Goal: Information Seeking & Learning: Learn about a topic

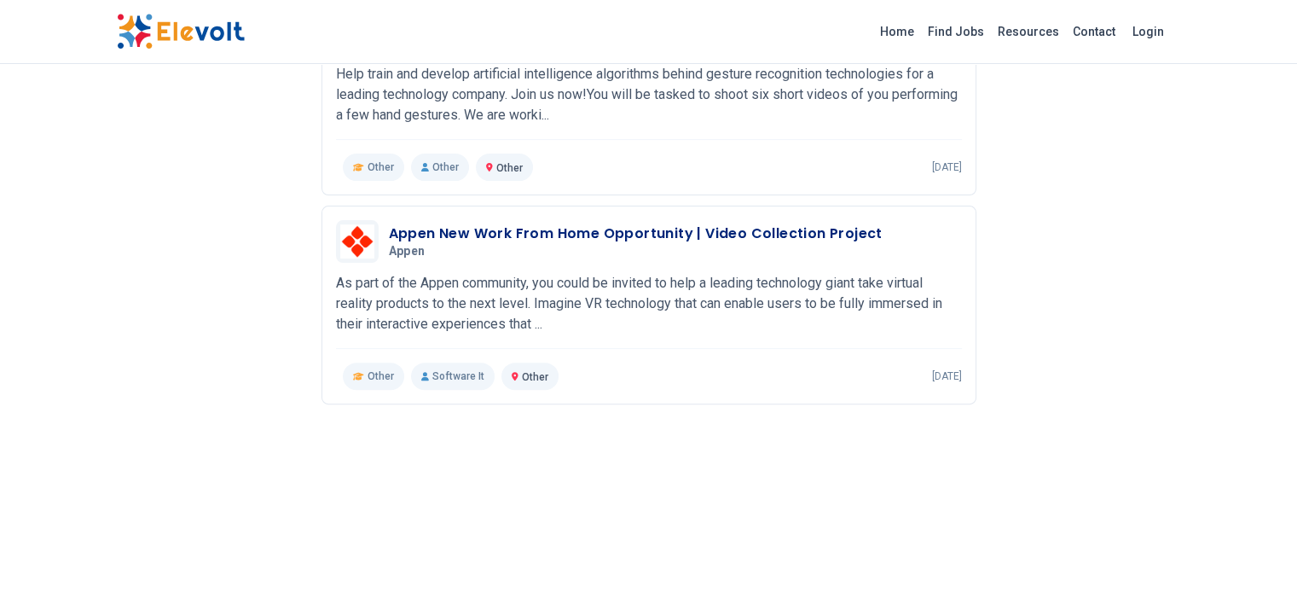
scroll to position [540, 0]
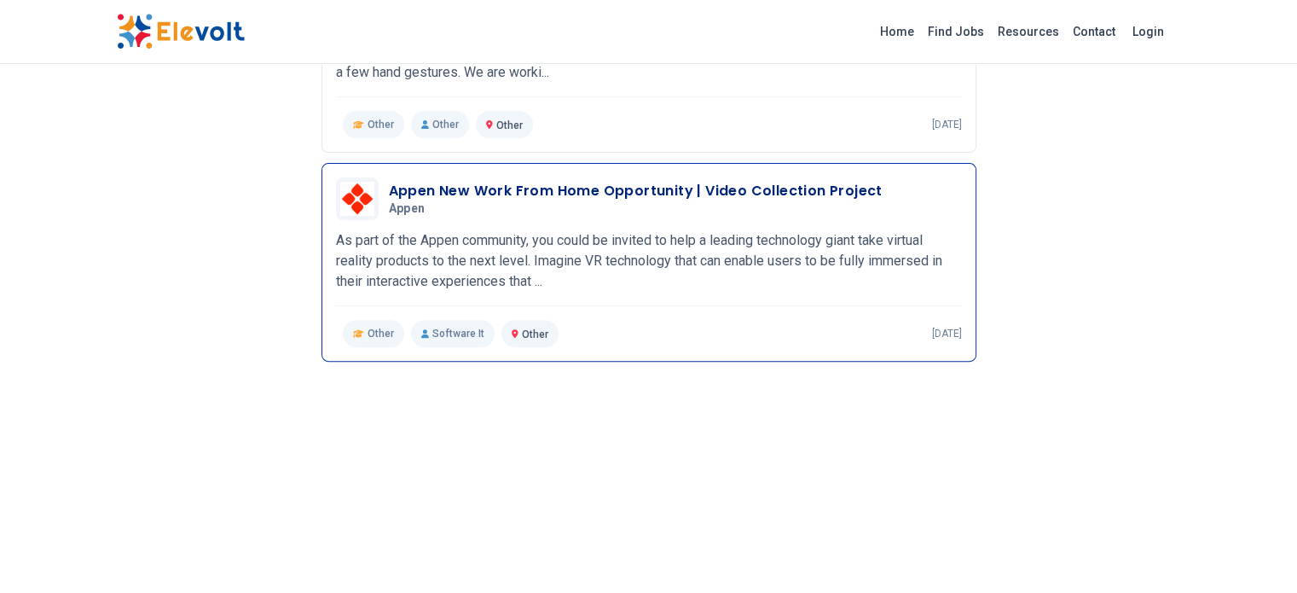
click at [520, 201] on h5 "Appen" at bounding box center [632, 208] width 487 height 15
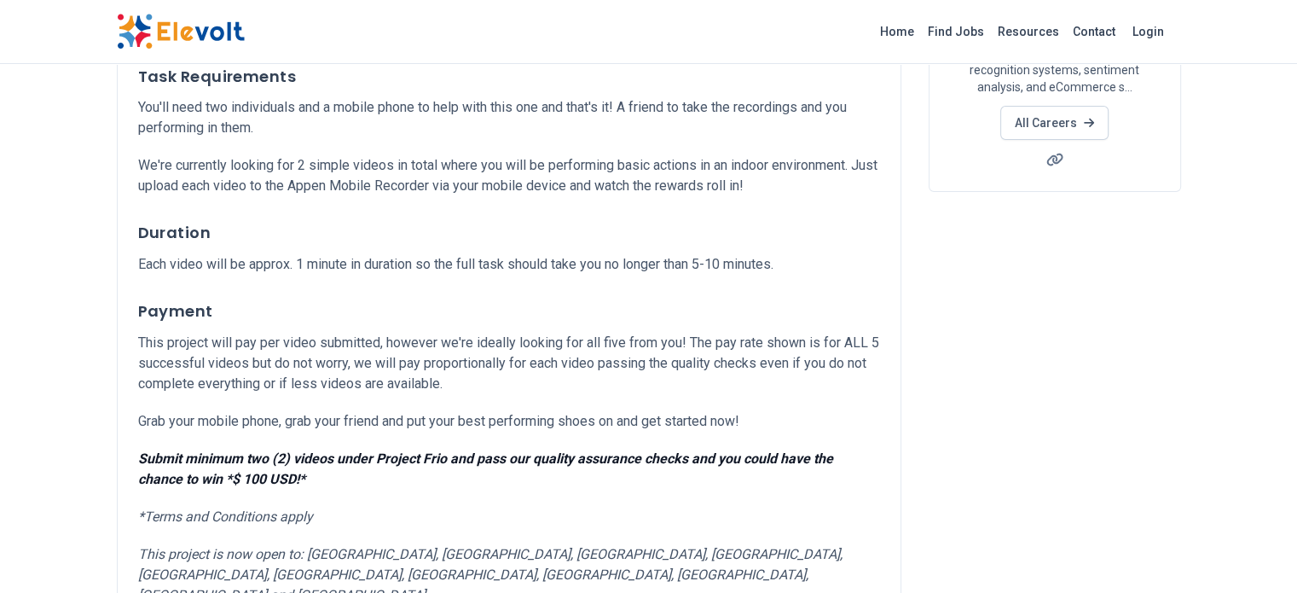
scroll to position [227, 0]
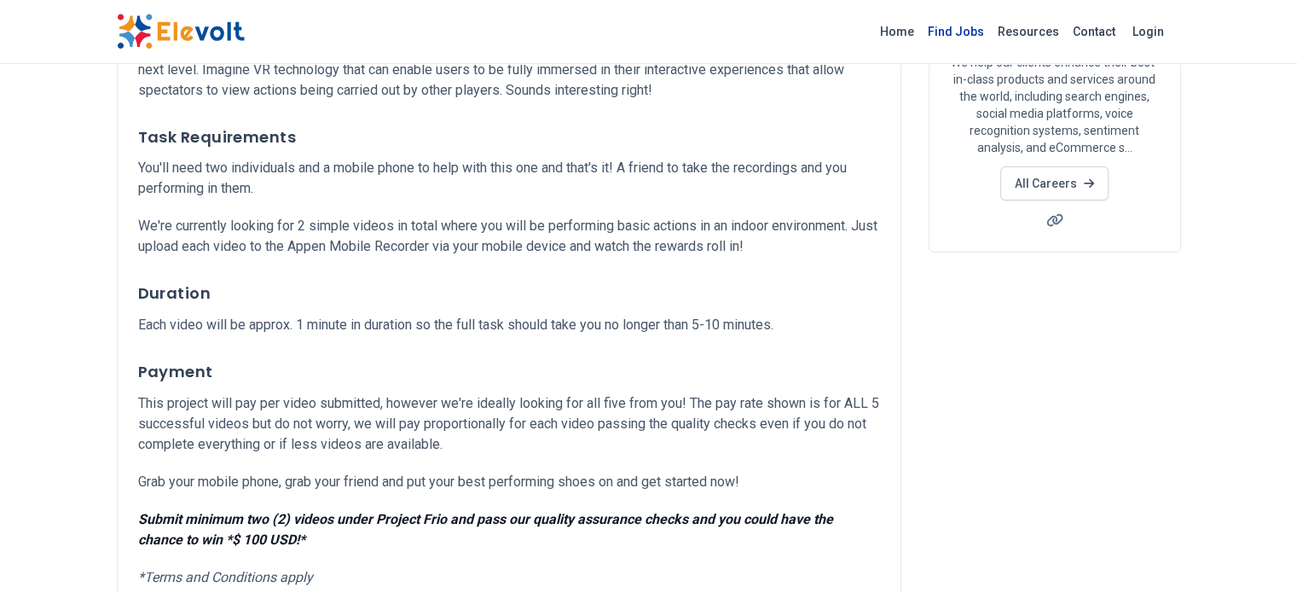
click at [991, 30] on link "Find Jobs" at bounding box center [956, 31] width 70 height 27
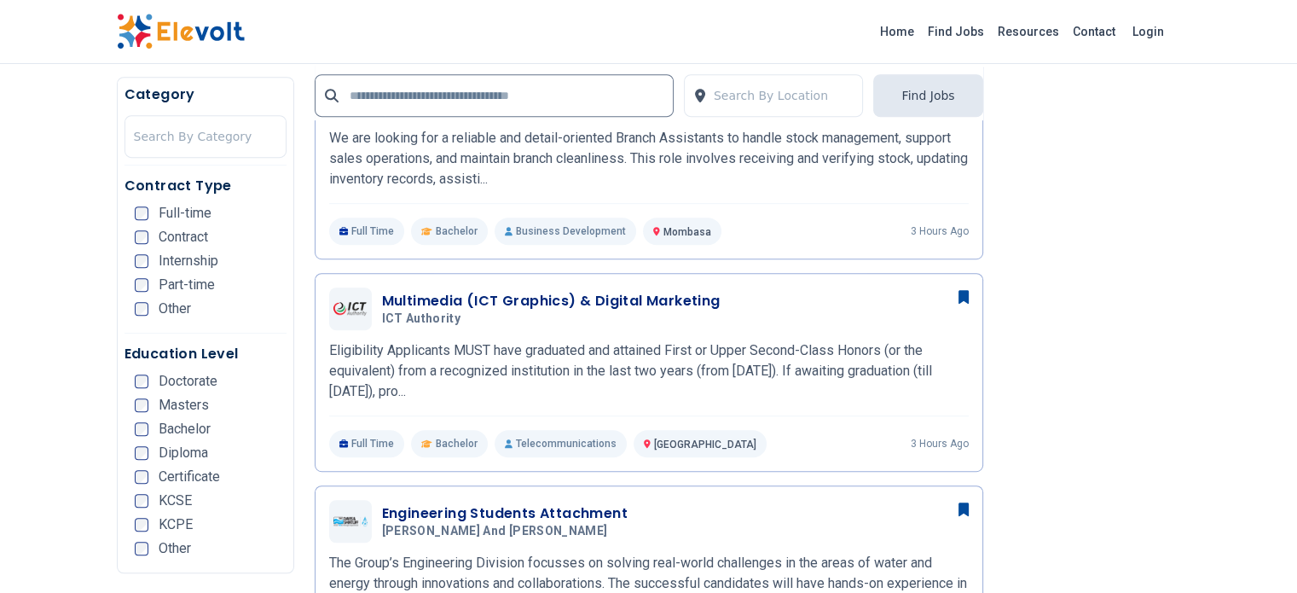
scroll to position [995, 0]
